Goal: Transaction & Acquisition: Purchase product/service

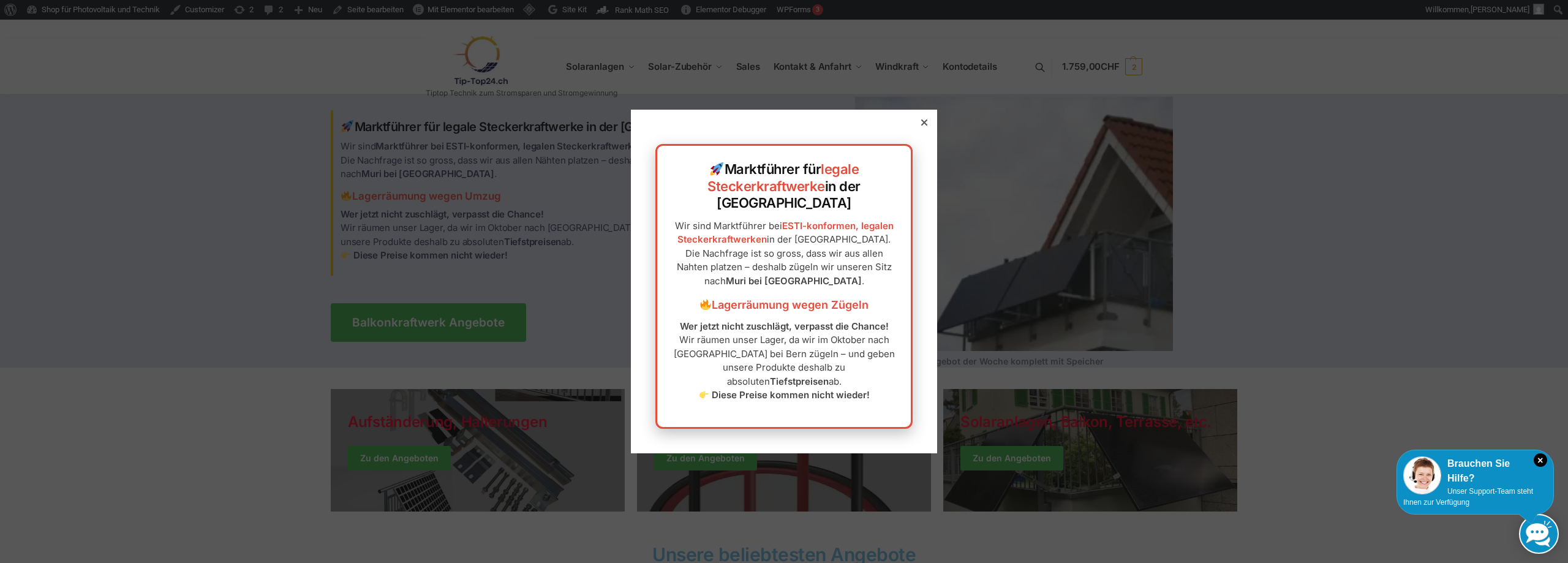
click at [922, 143] on div "Marktführer für legale Steckerkraftwerke in der Schweiz Wir sind Marktführer be…" at bounding box center [783, 281] width 306 height 343
click at [921, 126] on icon at bounding box center [924, 122] width 6 height 6
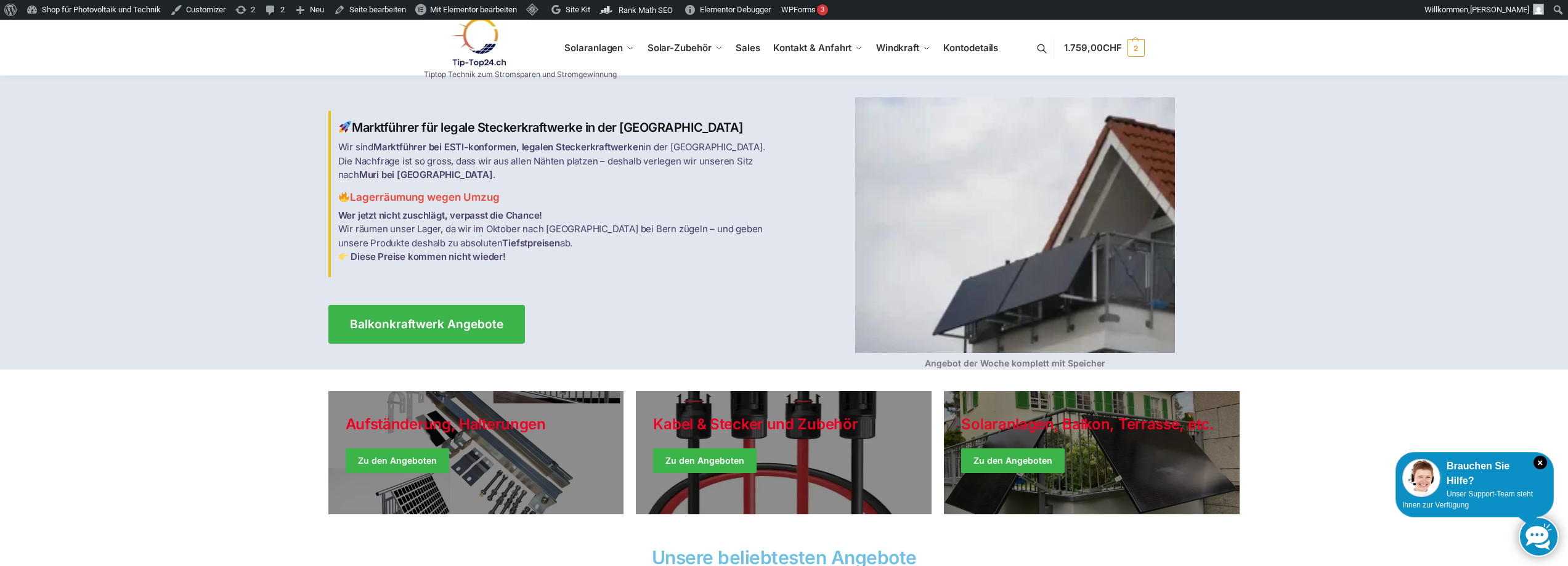
click at [580, 45] on link at bounding box center [520, 42] width 193 height 50
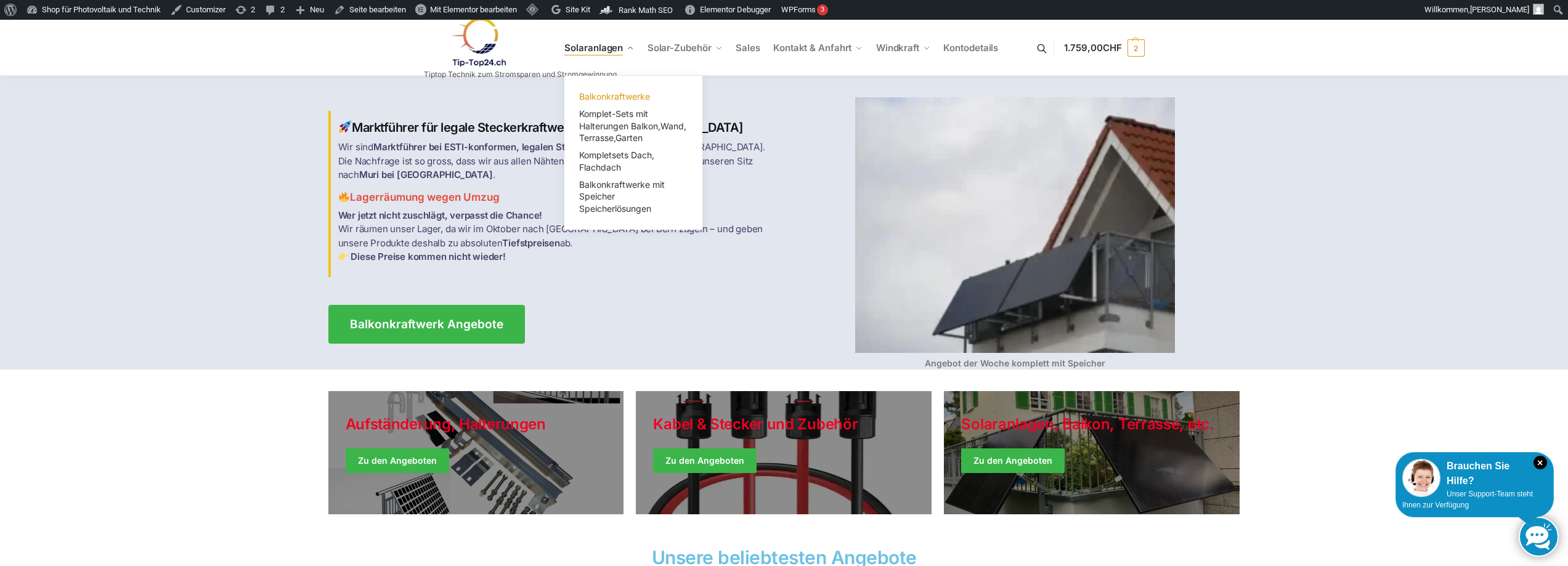
click at [626, 95] on span "Balkonkraftwerke" at bounding box center [614, 96] width 71 height 10
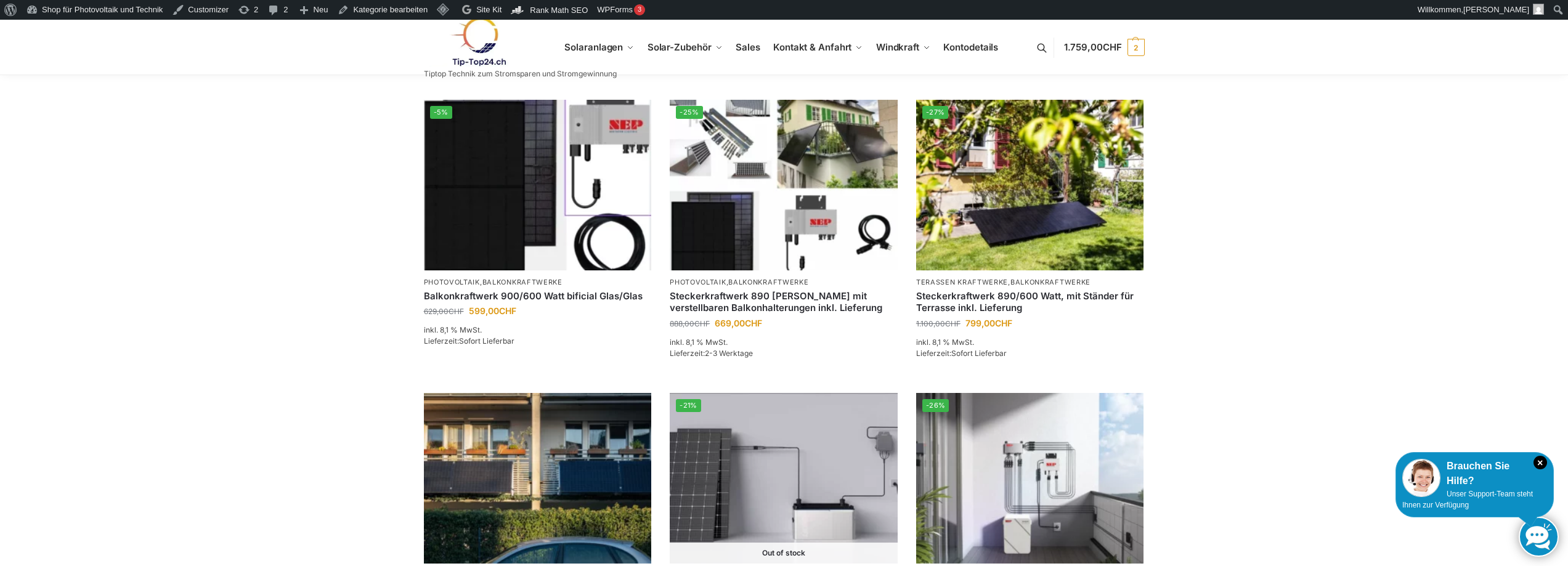
scroll to position [246, 0]
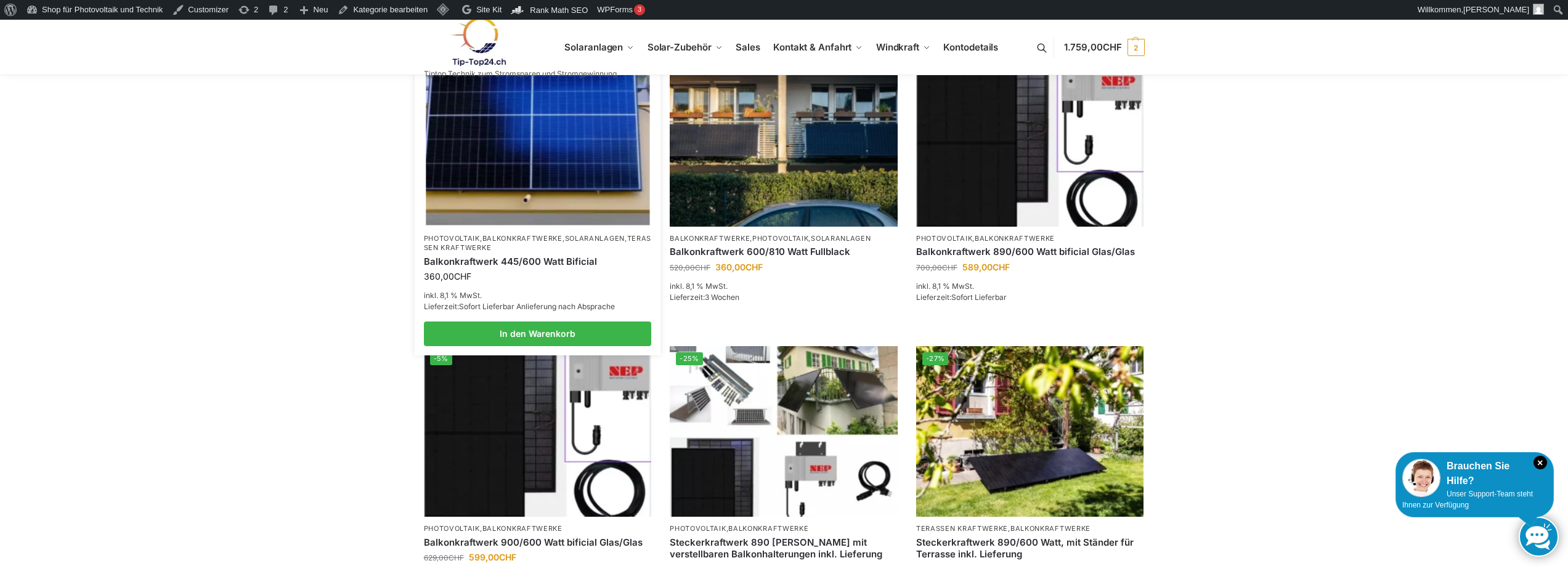
click at [529, 260] on link "Balkonkraftwerk 445/600 Watt Bificial" at bounding box center [538, 261] width 228 height 12
